Goal: Check status: Check status

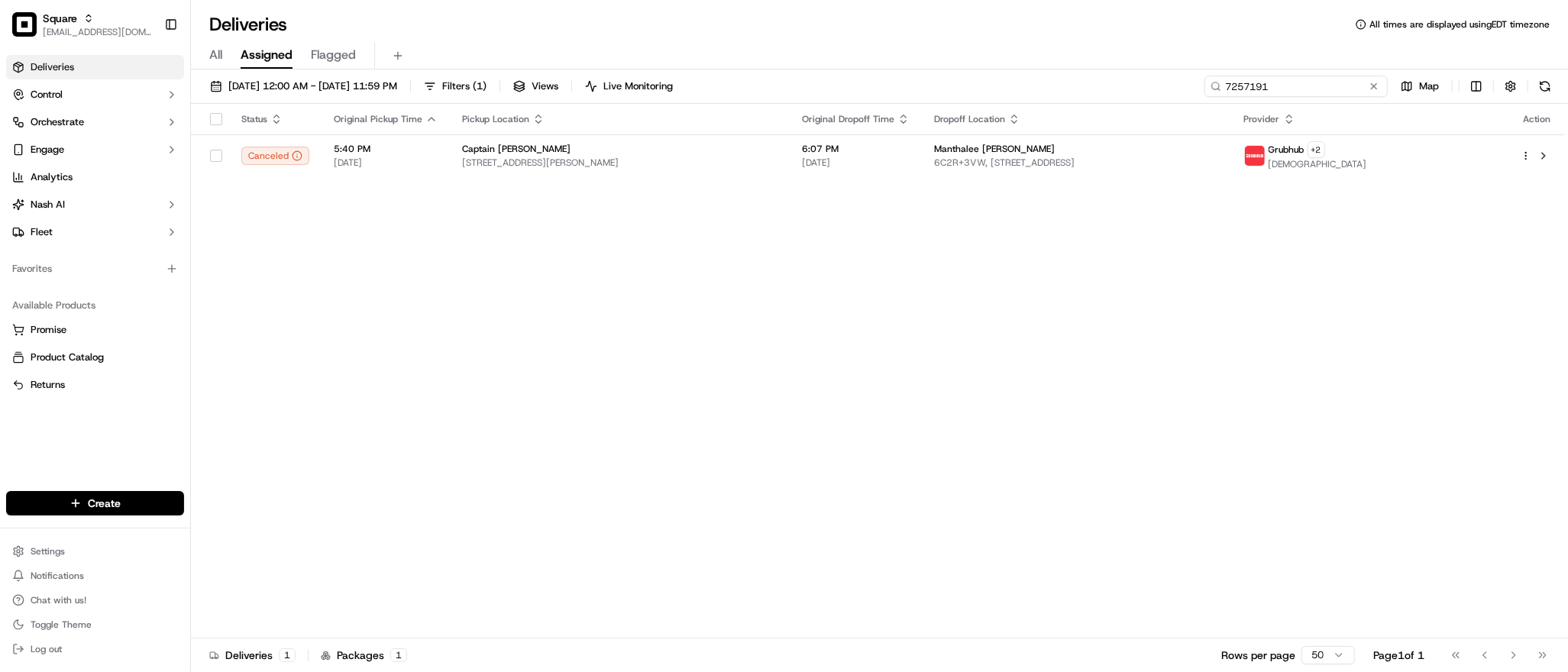
click at [1282, 94] on input "7257191" at bounding box center [1296, 86] width 183 height 21
click at [1335, 371] on div "Status Original Pickup Time Pickup Location Original Dropoff Time Dropoff Locat…" at bounding box center [878, 371] width 1374 height 535
click at [1308, 80] on input "7257191" at bounding box center [1296, 86] width 183 height 21
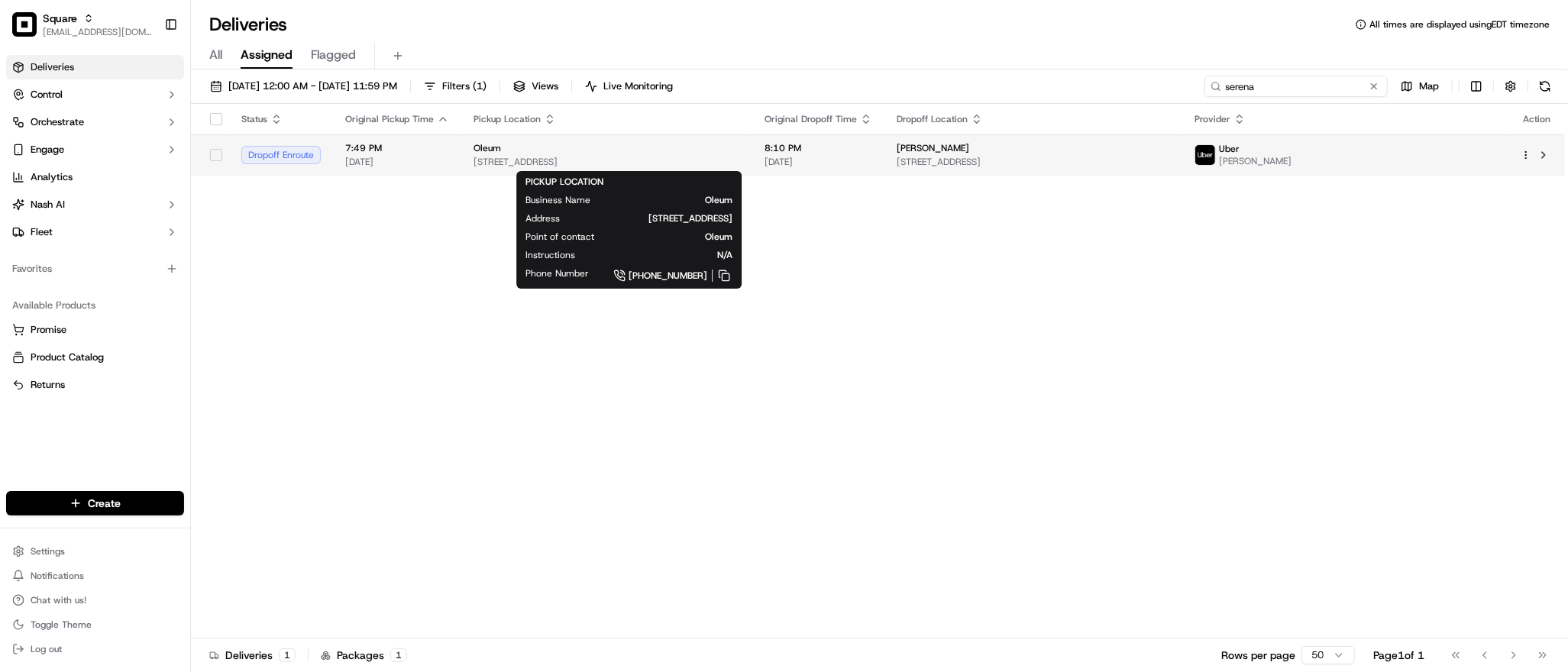
type input "serena"
click at [740, 159] on span "[STREET_ADDRESS]" at bounding box center [607, 162] width 266 height 12
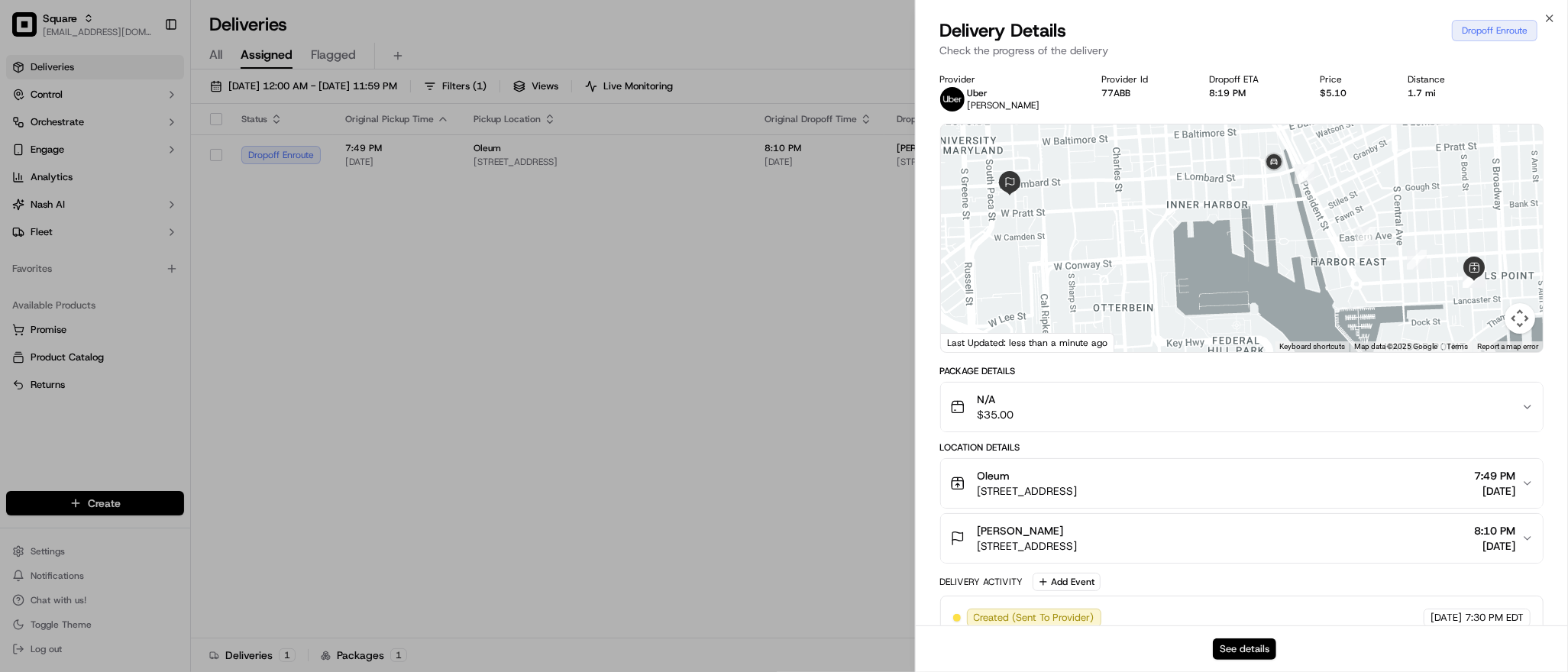
click at [1244, 653] on button "See details" at bounding box center [1244, 649] width 63 height 21
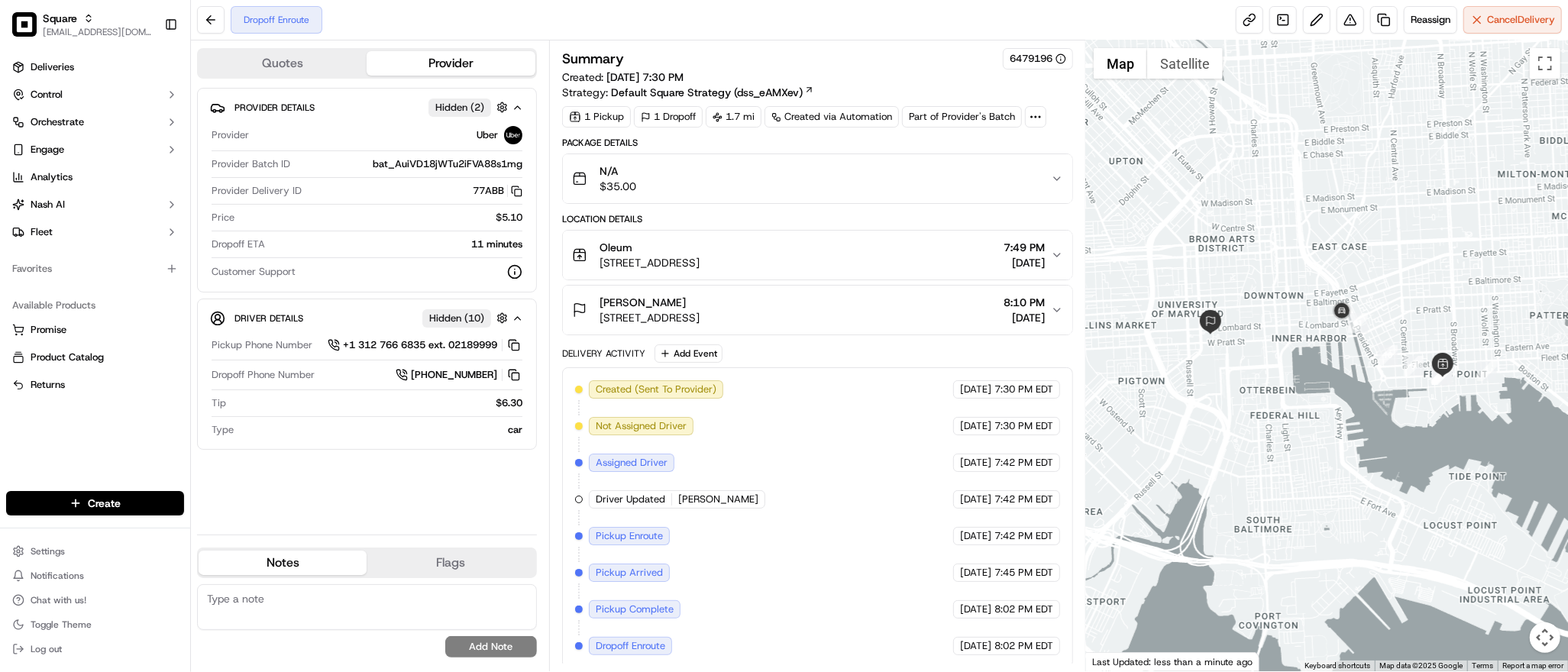
scroll to position [5, 0]
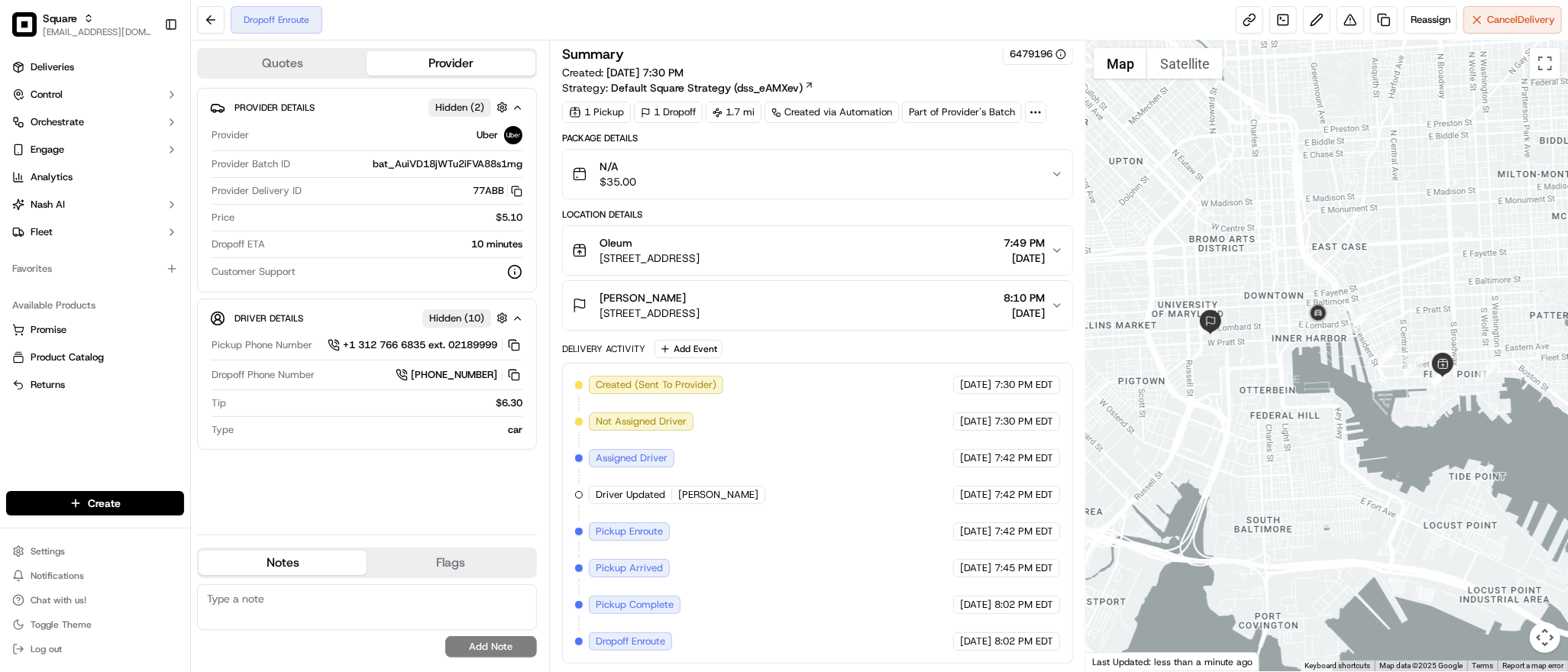
click at [1485, 250] on div at bounding box center [1328, 356] width 482 height 631
